Goal: Find specific page/section: Find specific page/section

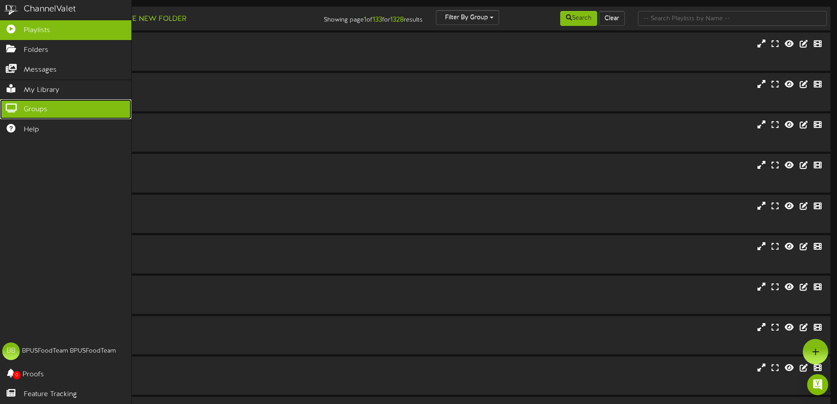
click at [15, 106] on icon at bounding box center [11, 107] width 22 height 7
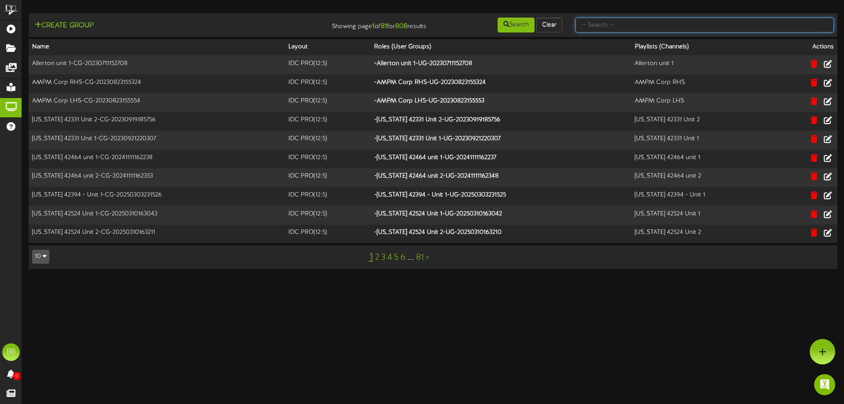
click at [658, 28] on input "text" at bounding box center [704, 25] width 258 height 15
type input "TFC Southern"
click at [515, 25] on button "Search" at bounding box center [516, 25] width 37 height 15
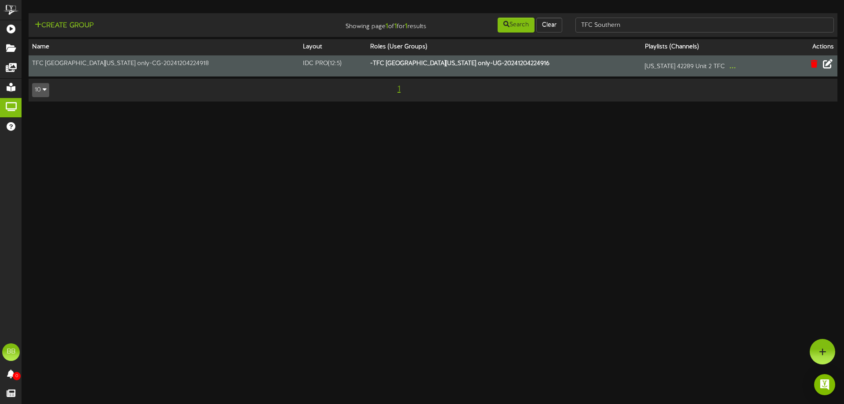
click at [825, 62] on icon at bounding box center [828, 64] width 10 height 10
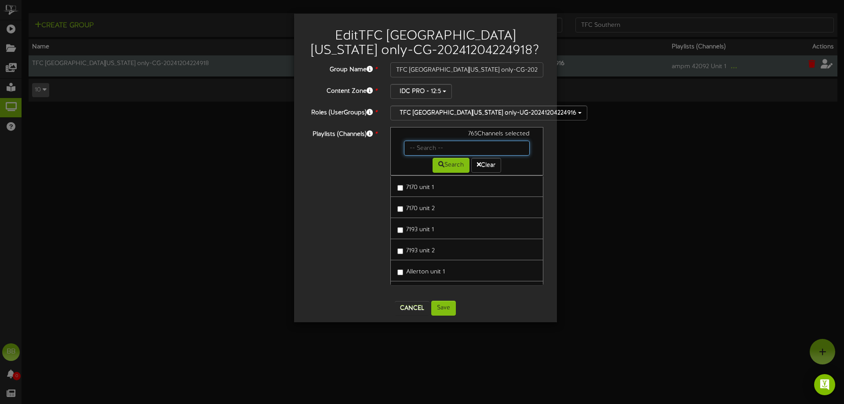
click at [424, 148] on input "text" at bounding box center [467, 148] width 126 height 15
click at [448, 148] on input "text" at bounding box center [467, 148] width 126 height 15
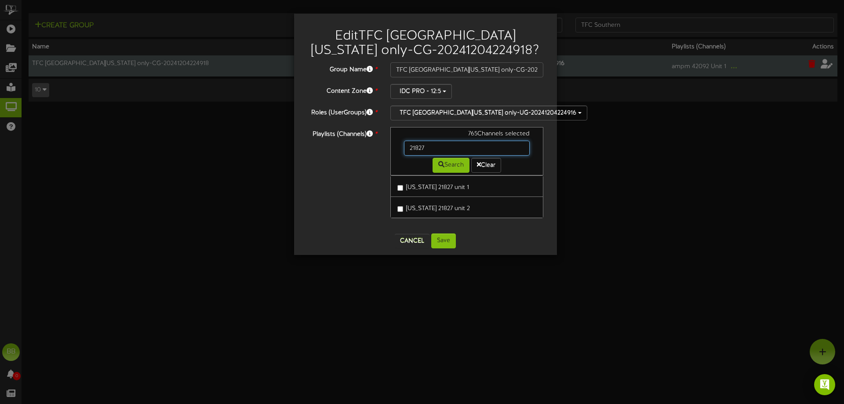
drag, startPoint x: 430, startPoint y: 148, endPoint x: 389, endPoint y: 146, distance: 40.9
click at [387, 146] on div "765 Channels selected 21827 Search Clear [US_STATE] 21827 unit 1 [US_STATE] 218…" at bounding box center [467, 177] width 167 height 100
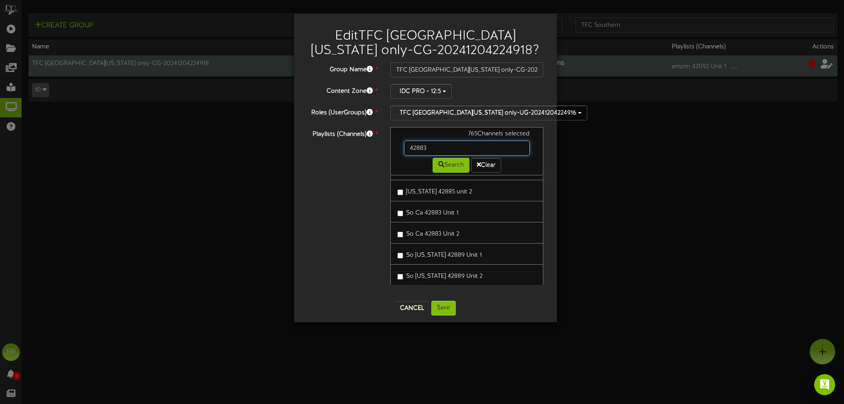
scroll to position [59, 0]
drag, startPoint x: 438, startPoint y: 150, endPoint x: 402, endPoint y: 149, distance: 36.5
click at [402, 149] on div "42883" at bounding box center [466, 148] width 139 height 15
click at [448, 167] on button "Search" at bounding box center [451, 165] width 37 height 15
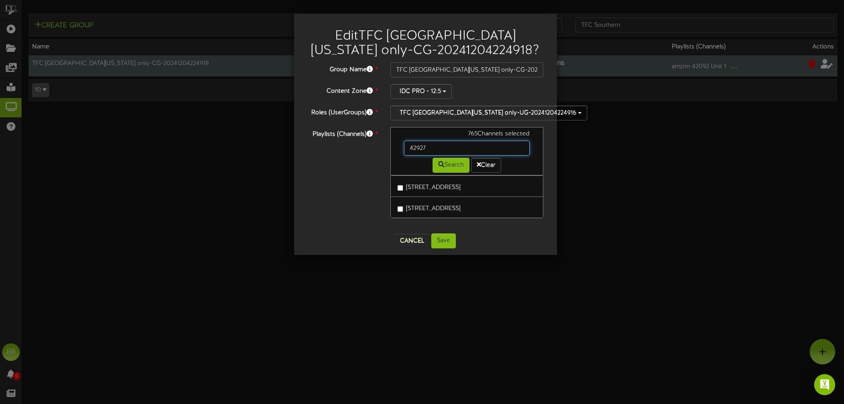
drag, startPoint x: 431, startPoint y: 148, endPoint x: 400, endPoint y: 147, distance: 31.2
click at [400, 147] on div "42927" at bounding box center [466, 148] width 139 height 15
type input "42883"
click at [462, 173] on div "765 Channels selected 42883 Search Clear" at bounding box center [466, 151] width 153 height 48
click at [459, 166] on button "Search" at bounding box center [451, 165] width 37 height 15
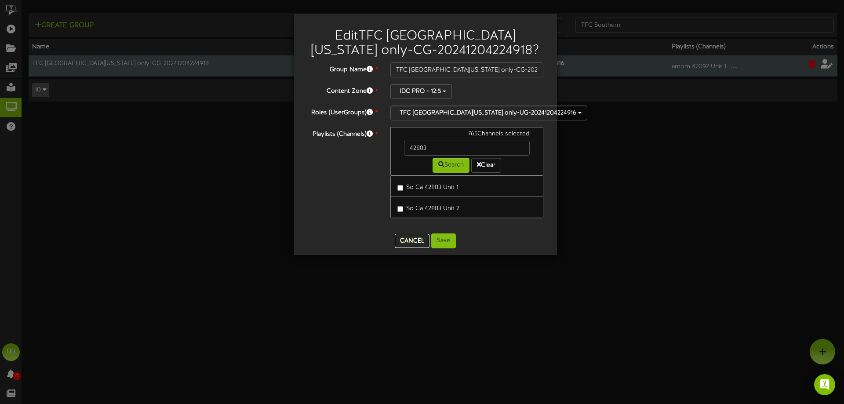
click at [406, 242] on button "Cancel" at bounding box center [412, 241] width 35 height 14
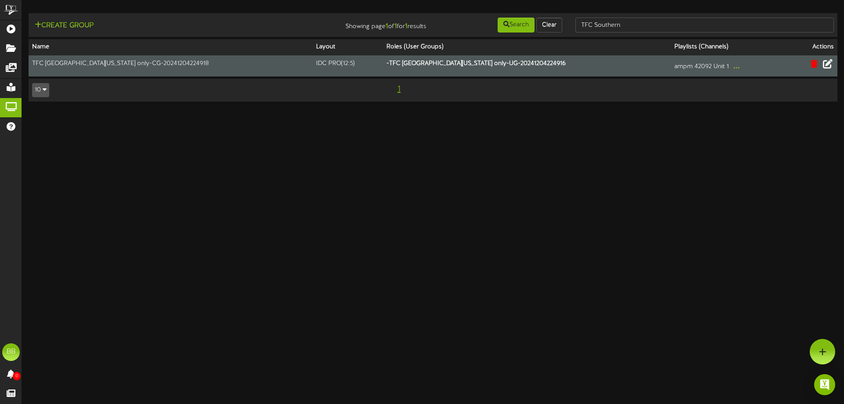
click at [827, 61] on icon at bounding box center [828, 64] width 10 height 10
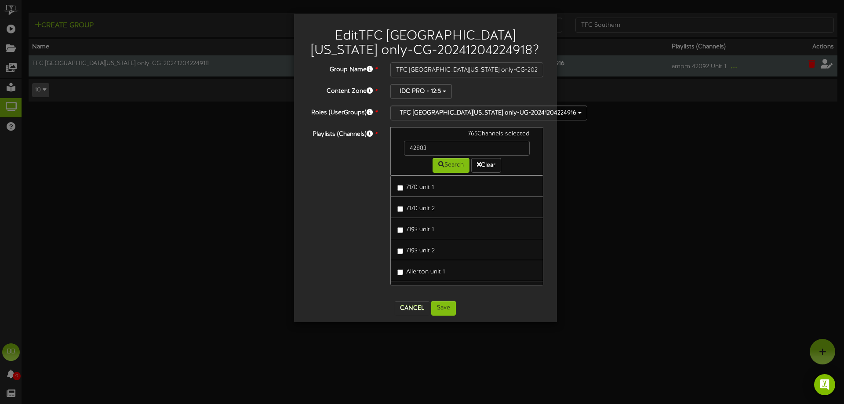
drag, startPoint x: 544, startPoint y: 147, endPoint x: 542, endPoint y: 154, distance: 7.0
click at [542, 154] on div "765 Channels selected 42883 Search Clear" at bounding box center [466, 151] width 153 height 48
click at [415, 303] on button "Cancel" at bounding box center [412, 308] width 35 height 14
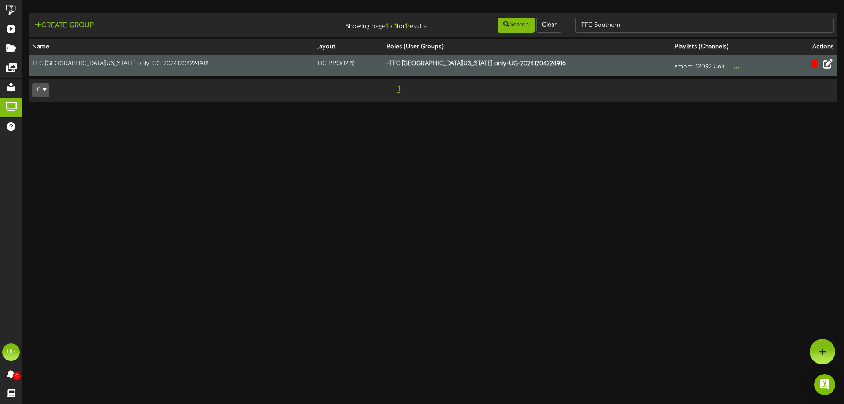
click at [829, 61] on icon at bounding box center [828, 64] width 10 height 10
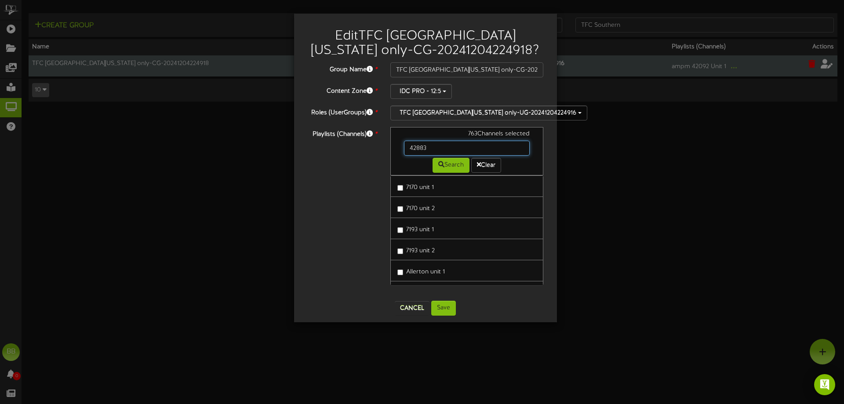
drag, startPoint x: 439, startPoint y: 147, endPoint x: 391, endPoint y: 144, distance: 48.5
click at [391, 144] on div "763 Channels selected 42883 Search Clear" at bounding box center [466, 151] width 153 height 48
type input "21827"
click at [445, 165] on button "Search" at bounding box center [451, 165] width 37 height 15
